Goal: Task Accomplishment & Management: Use online tool/utility

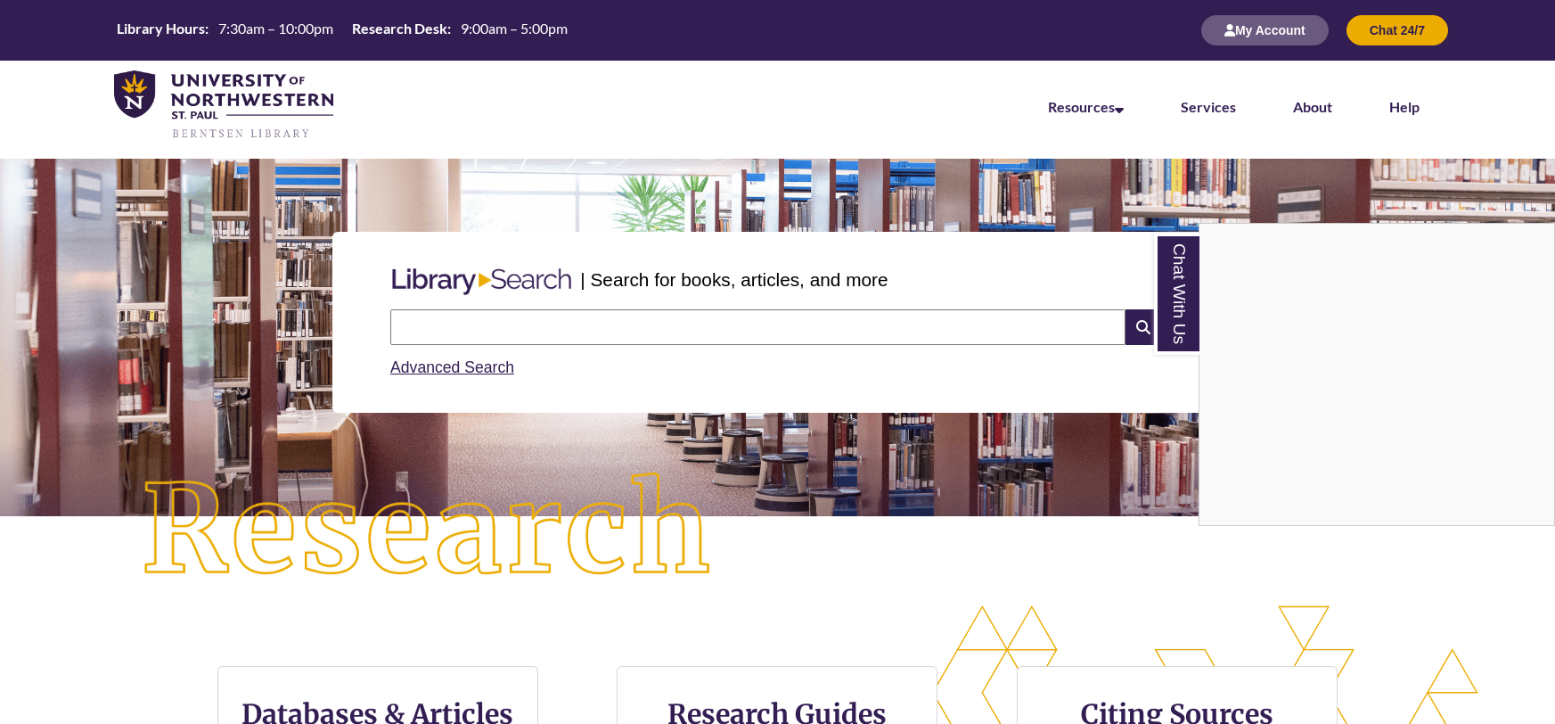
click at [1018, 324] on div "Chat With Us" at bounding box center [777, 362] width 1555 height 724
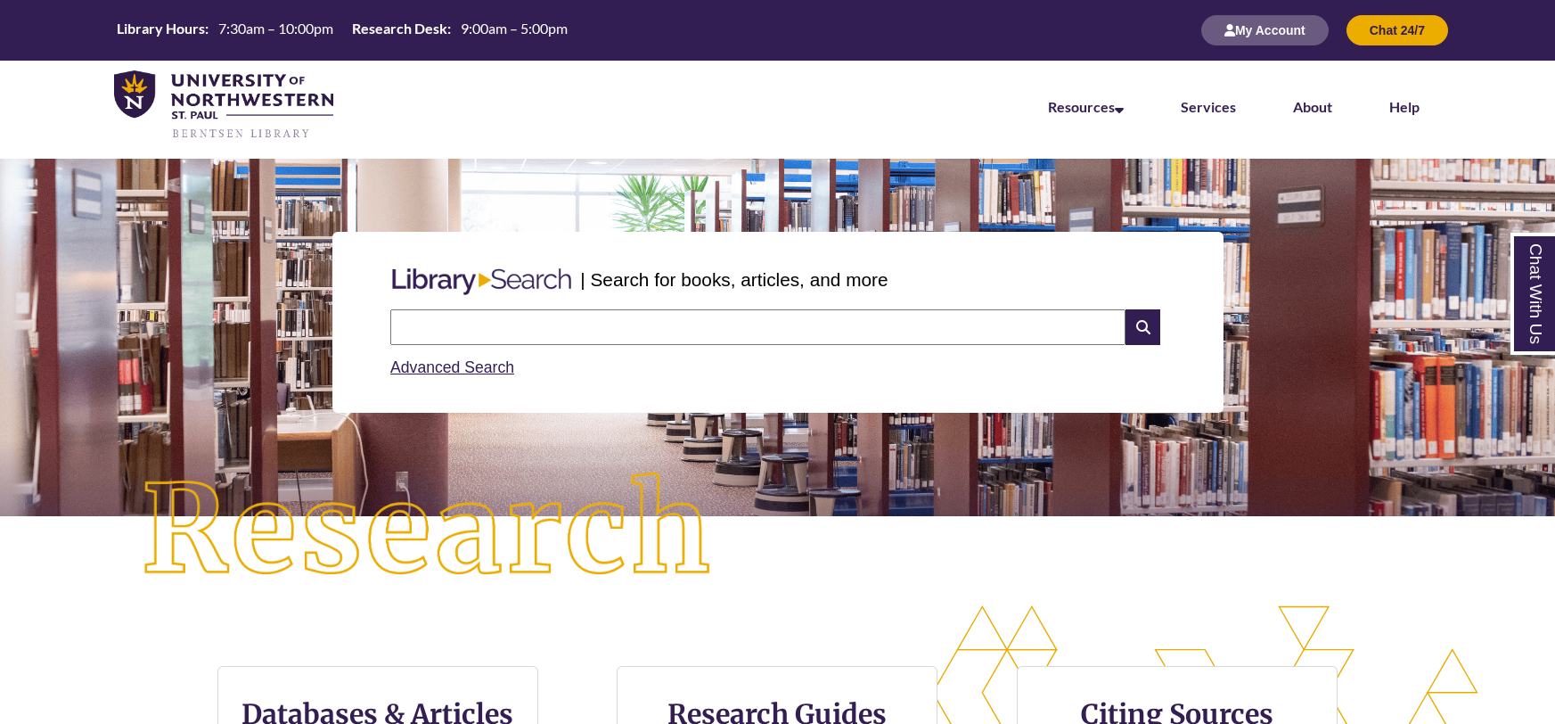
click at [1018, 324] on input "text" at bounding box center [757, 327] width 735 height 36
type input "**********"
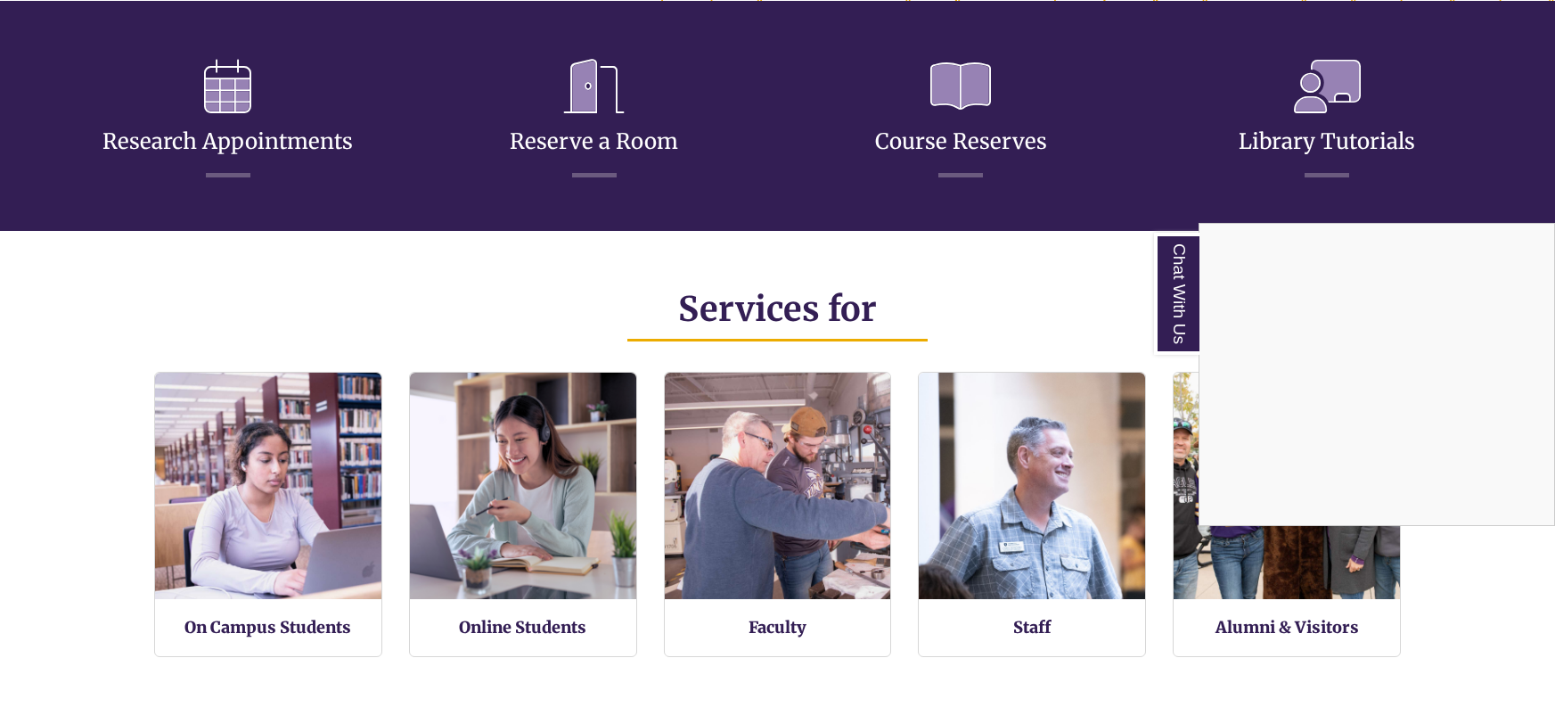
scroll to position [899, 0]
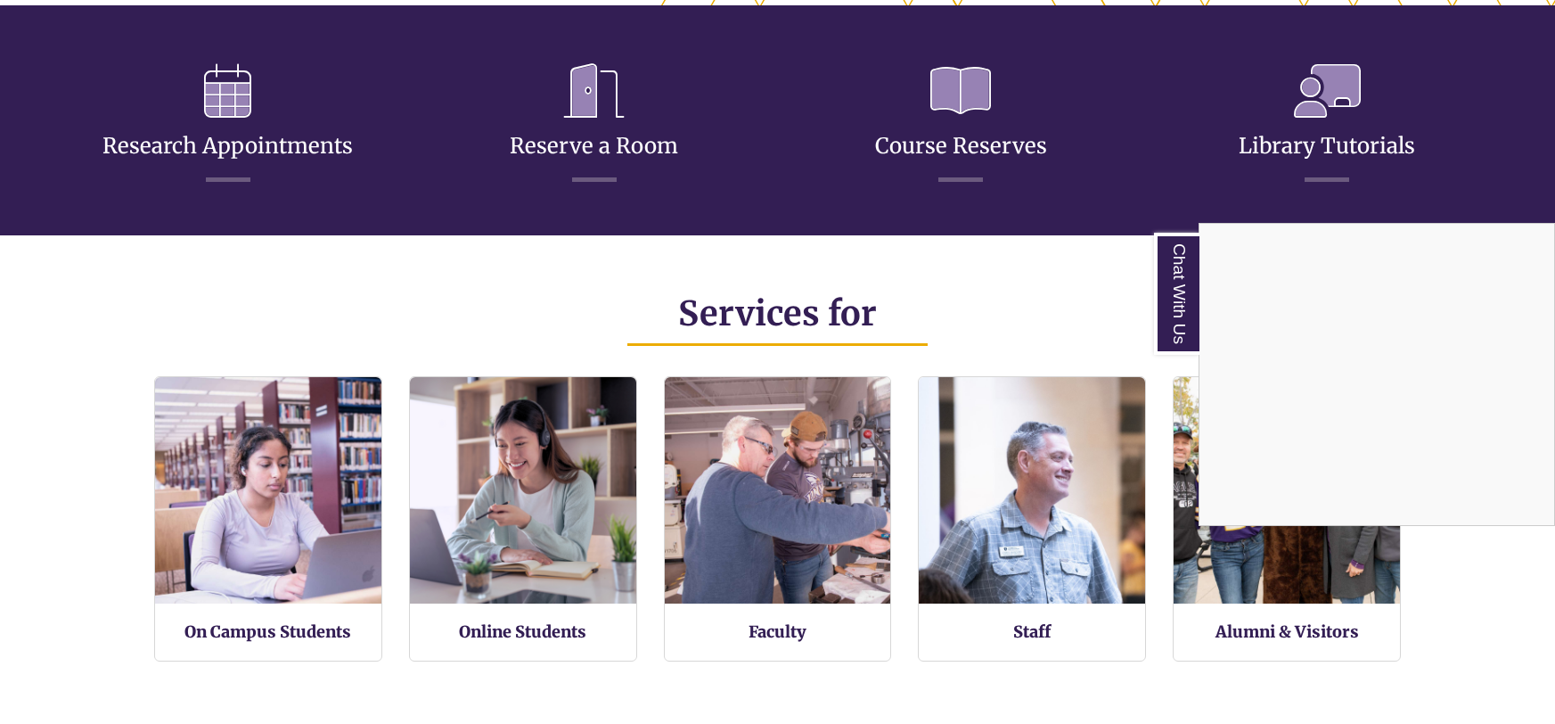
click at [608, 135] on div "Chat With Us" at bounding box center [777, 362] width 1555 height 724
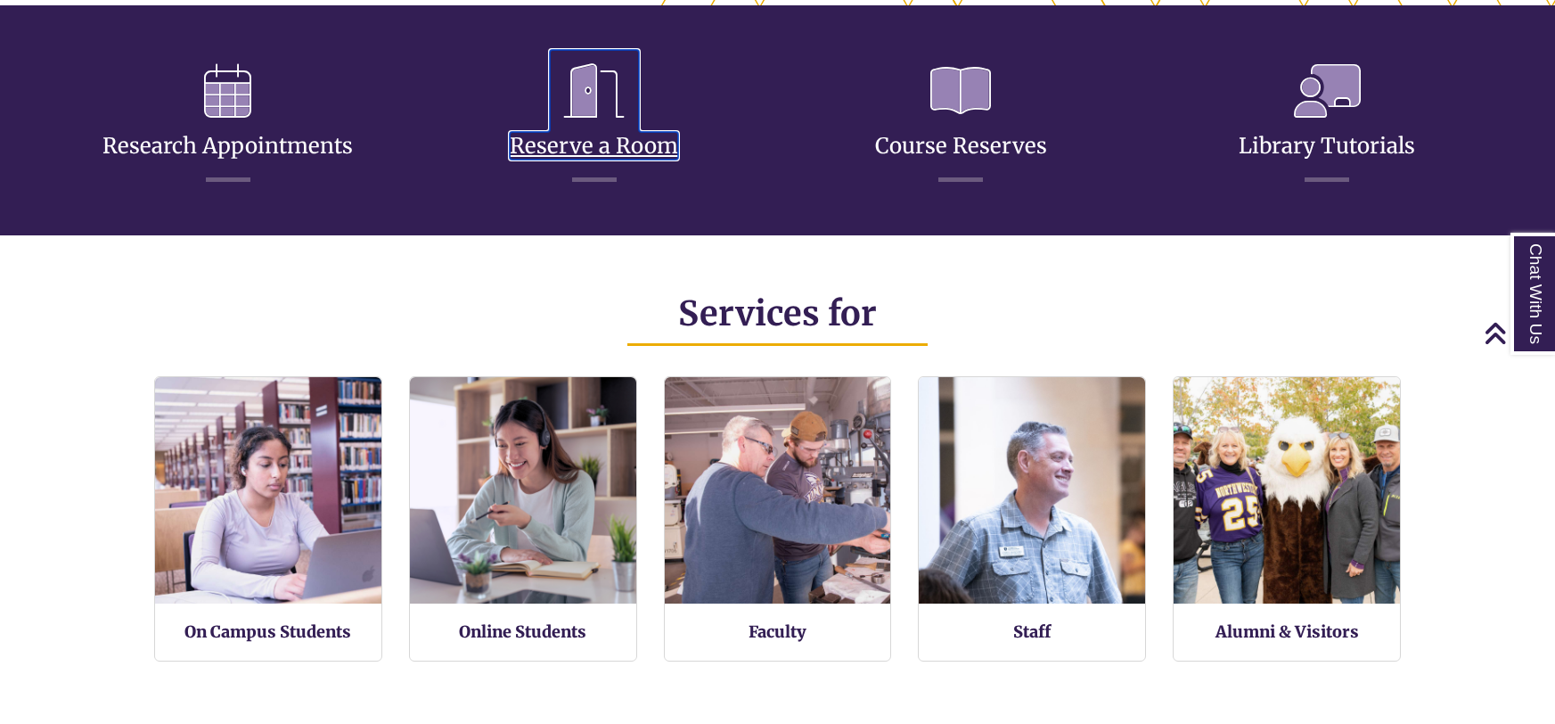
click at [601, 143] on link "Reserve a Room" at bounding box center [594, 124] width 168 height 70
